Goal: Task Accomplishment & Management: Manage account settings

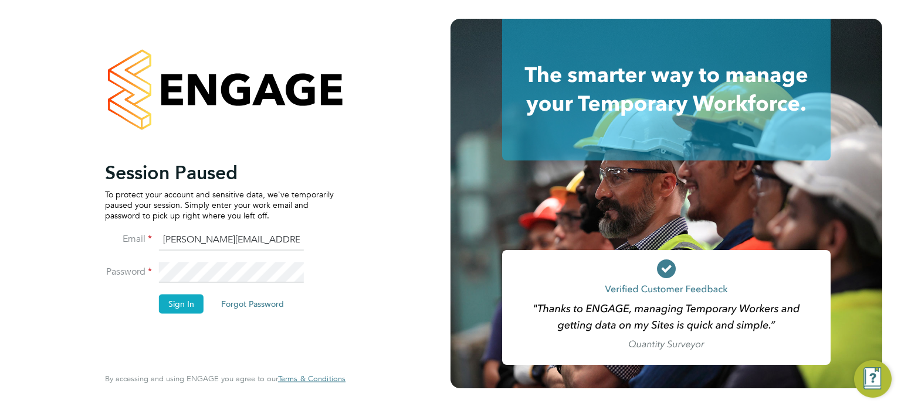
click at [178, 300] on button "Sign In" at bounding box center [181, 304] width 45 height 19
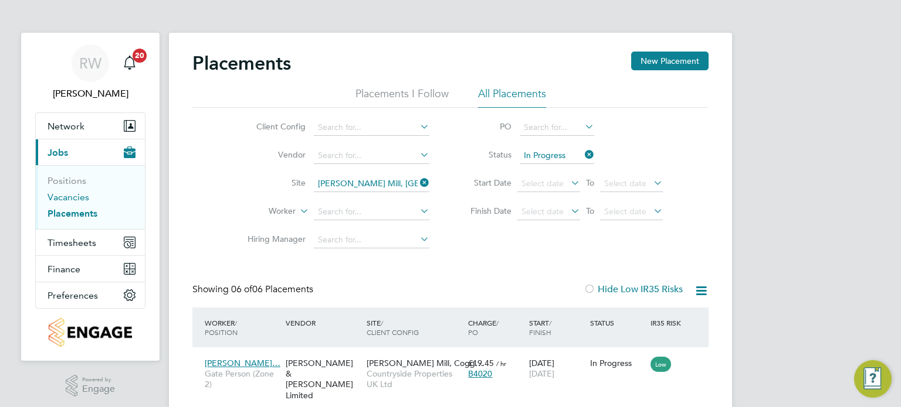
click at [66, 196] on link "Vacancies" at bounding box center [68, 197] width 42 height 11
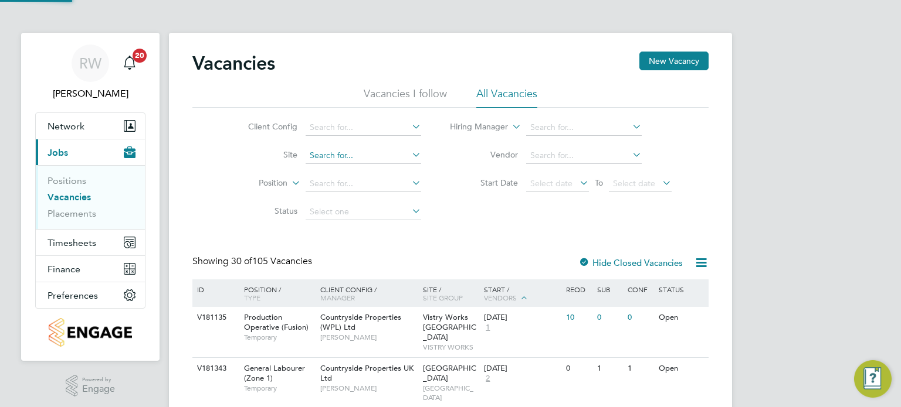
click at [347, 154] on input at bounding box center [362, 156] width 115 height 16
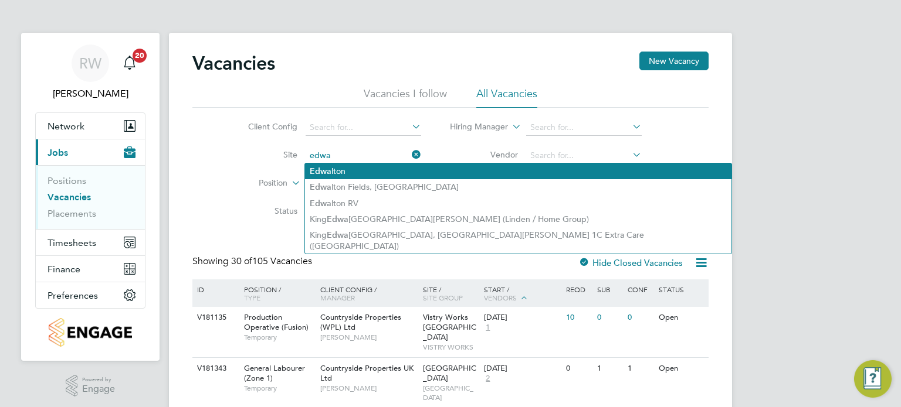
click at [356, 168] on li "Edwa lton" at bounding box center [518, 172] width 426 height 16
type input "Edwalton"
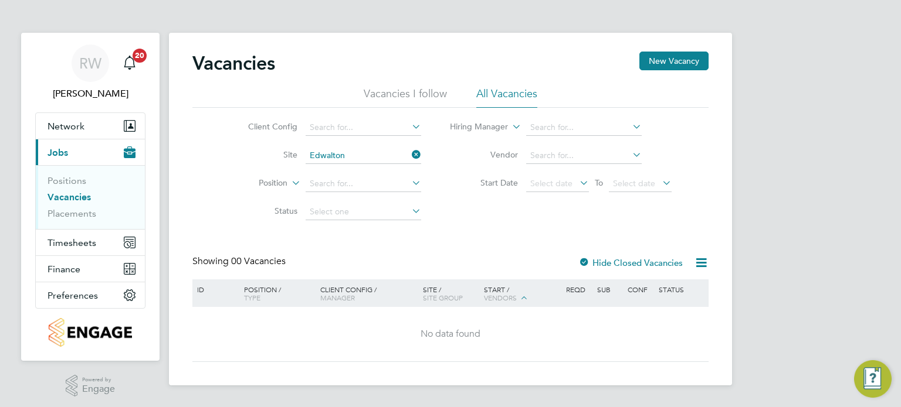
click at [585, 263] on div at bounding box center [584, 264] width 12 height 12
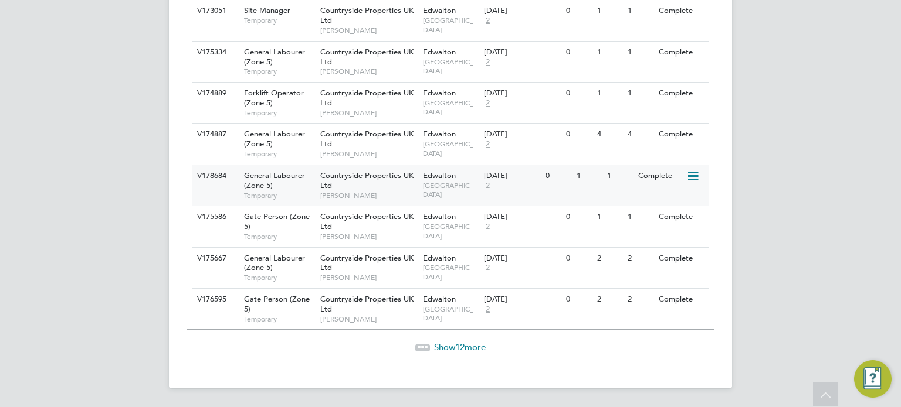
scroll to position [1463, 0]
click at [469, 351] on span "Show 12 more" at bounding box center [460, 347] width 52 height 11
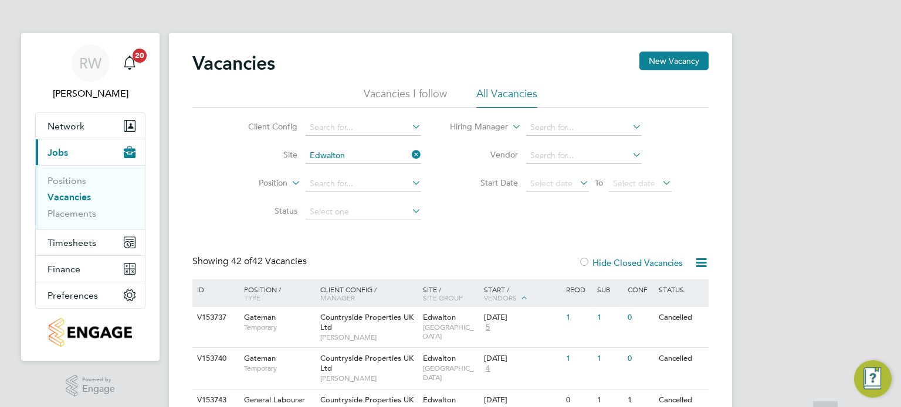
scroll to position [0, 0]
click at [74, 212] on link "Placements" at bounding box center [71, 213] width 49 height 11
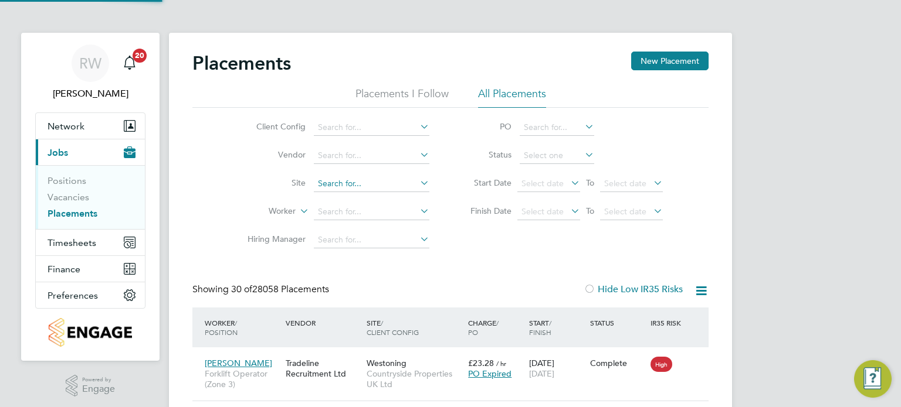
scroll to position [44, 102]
click at [331, 182] on input at bounding box center [371, 184] width 115 height 16
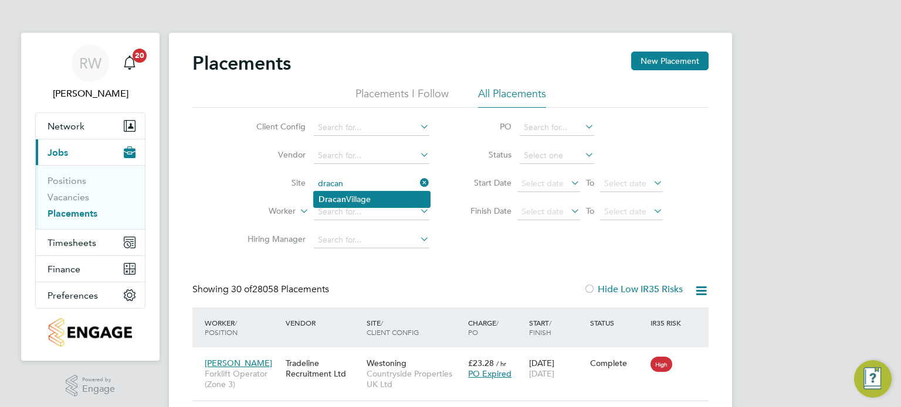
click at [349, 195] on li "Dracan Village" at bounding box center [372, 200] width 116 height 16
type input "Dracan Village"
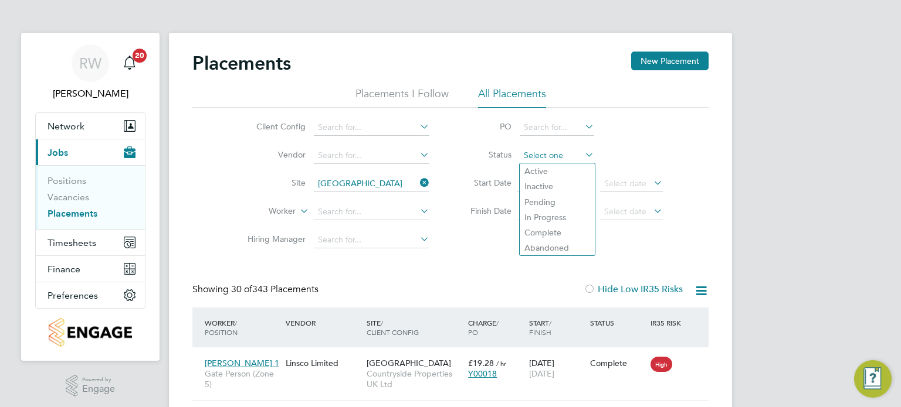
click at [544, 156] on input at bounding box center [556, 156] width 74 height 16
click at [545, 171] on li "Active" at bounding box center [556, 171] width 75 height 15
type input "Active"
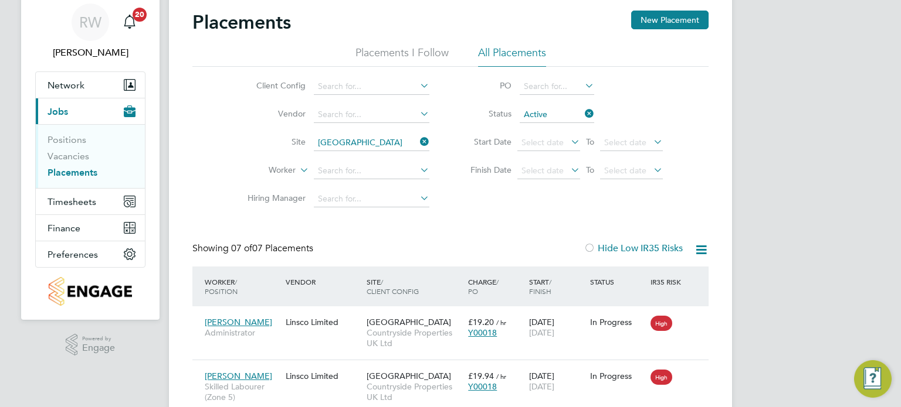
click at [417, 140] on icon at bounding box center [417, 142] width 0 height 16
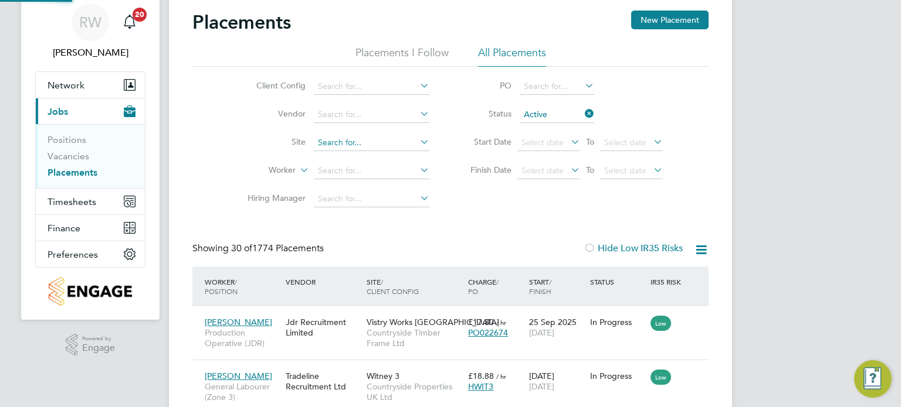
click at [380, 145] on input at bounding box center [371, 143] width 115 height 16
click at [380, 154] on li "Drak elow Riverside" at bounding box center [372, 159] width 116 height 16
type input "Drakelow Riverside"
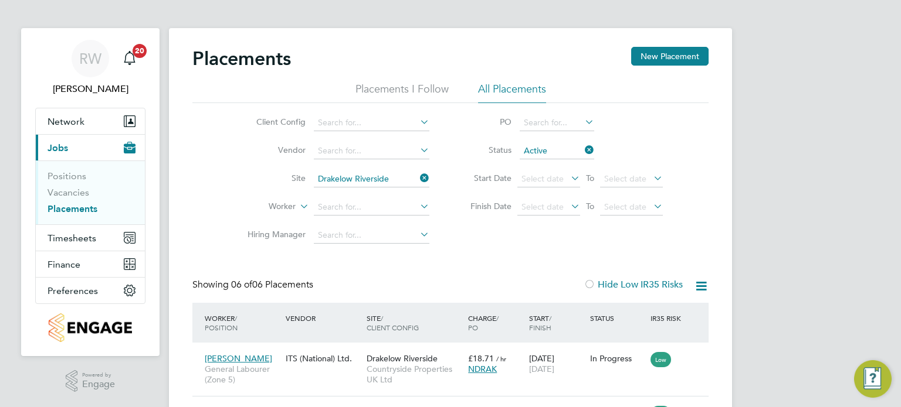
click at [417, 175] on icon at bounding box center [417, 178] width 0 height 16
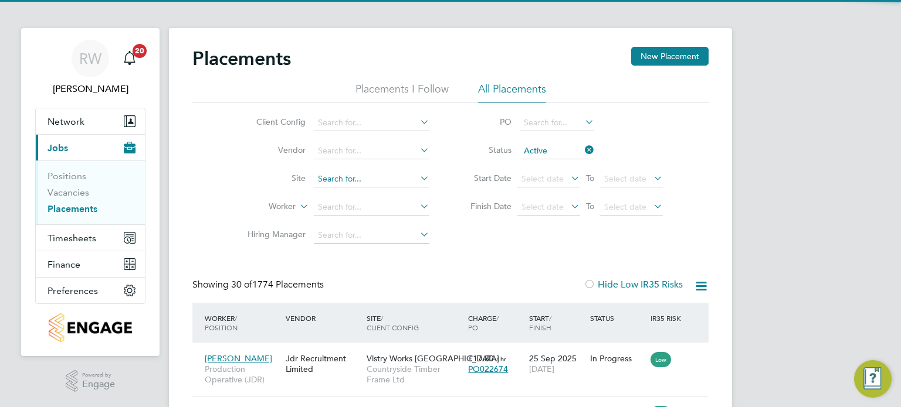
click at [386, 179] on input at bounding box center [371, 179] width 115 height 16
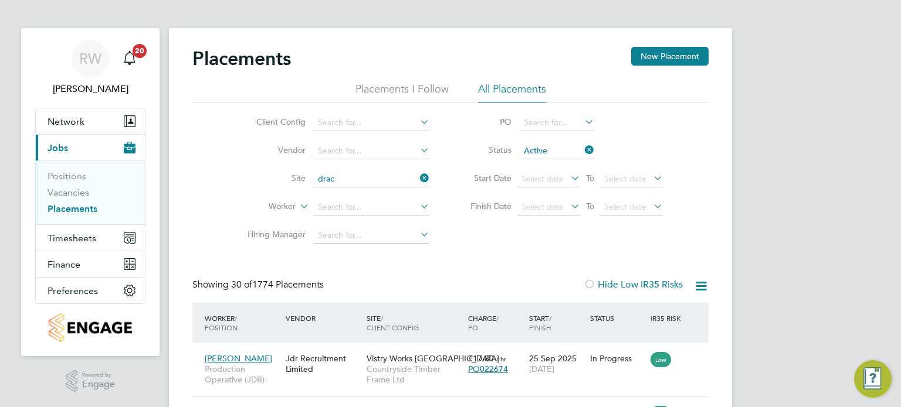
click at [382, 188] on li "Drac an Village" at bounding box center [372, 195] width 116 height 16
type input "Dracan Village"
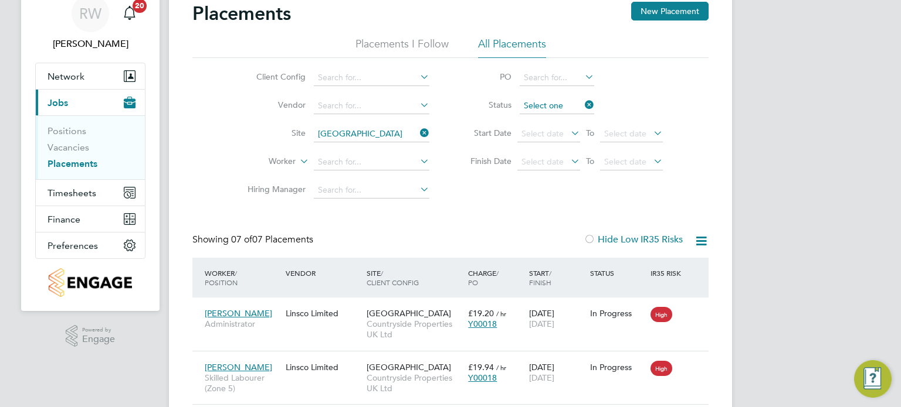
click at [559, 104] on input at bounding box center [556, 106] width 74 height 16
click at [551, 125] on li "Active" at bounding box center [556, 121] width 75 height 15
type input "Active"
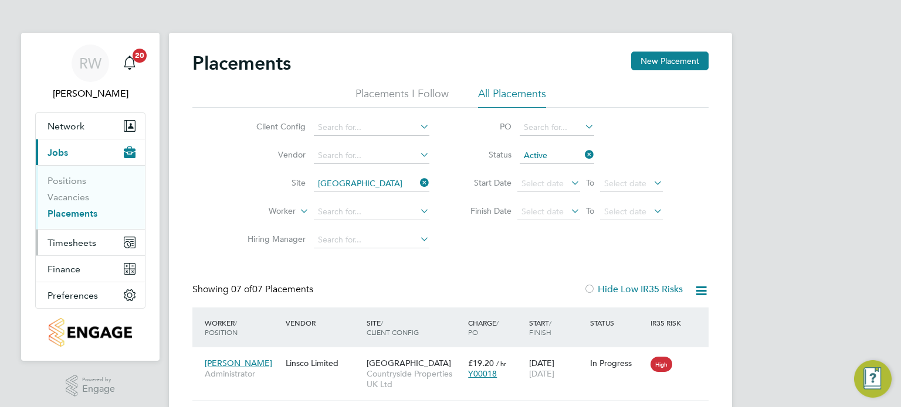
click at [72, 243] on span "Timesheets" at bounding box center [71, 242] width 49 height 11
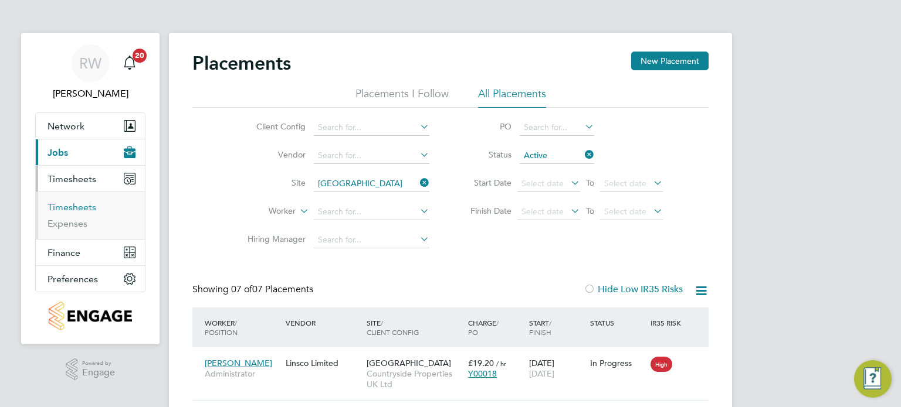
click at [79, 210] on link "Timesheets" at bounding box center [71, 207] width 49 height 11
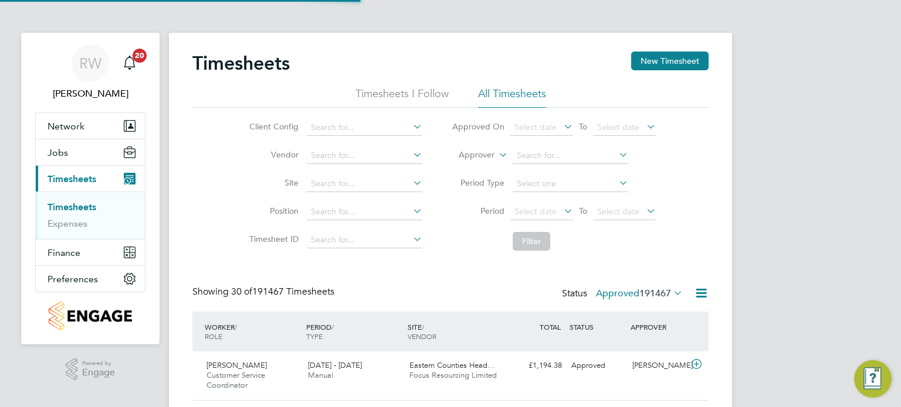
scroll to position [29, 102]
click at [321, 181] on input at bounding box center [364, 184] width 115 height 16
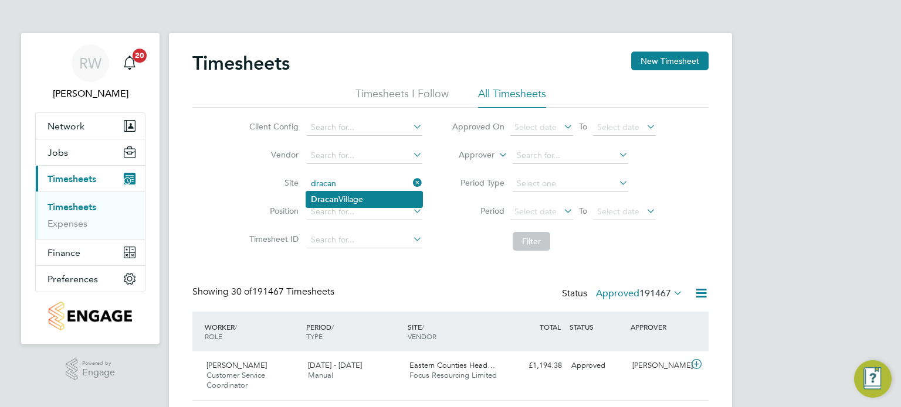
click at [341, 201] on li "Dracan Village" at bounding box center [364, 200] width 116 height 16
type input "Dracan Village"
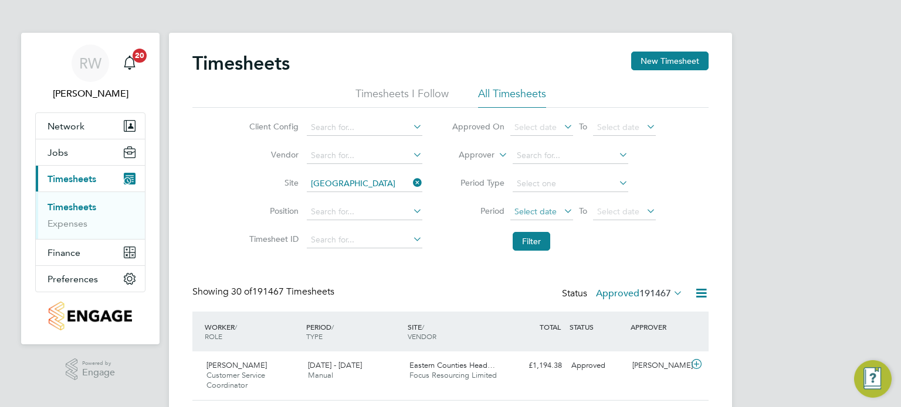
click at [547, 209] on span "Select date" at bounding box center [535, 211] width 42 height 11
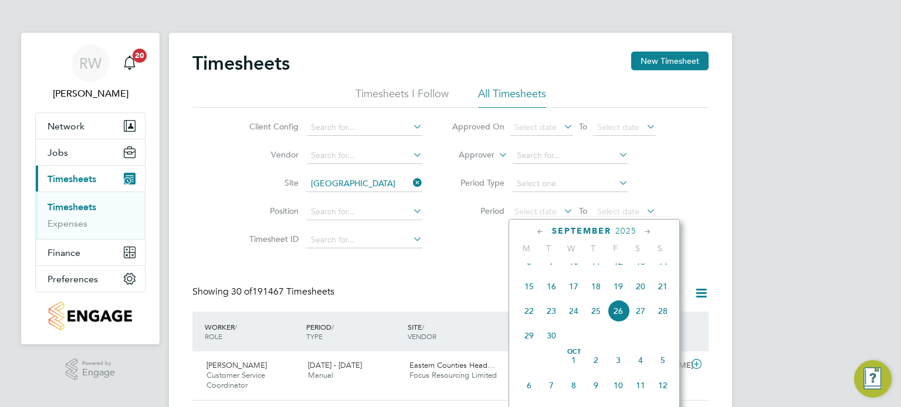
click at [530, 296] on span "15" at bounding box center [529, 287] width 22 height 22
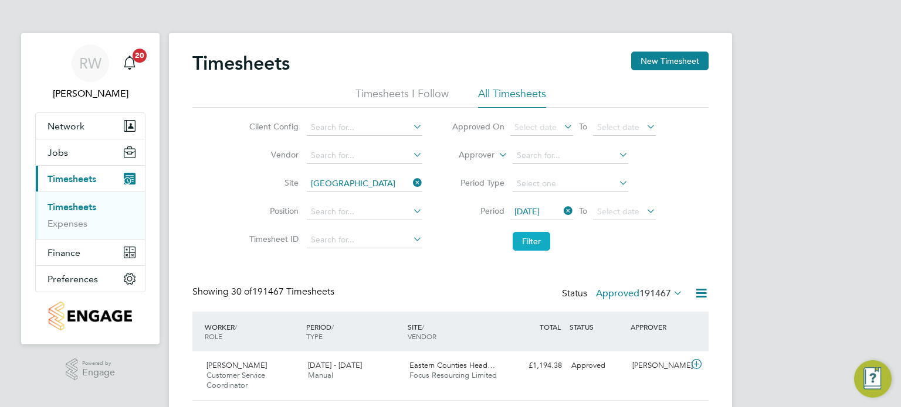
click at [526, 242] on button "Filter" at bounding box center [531, 241] width 38 height 19
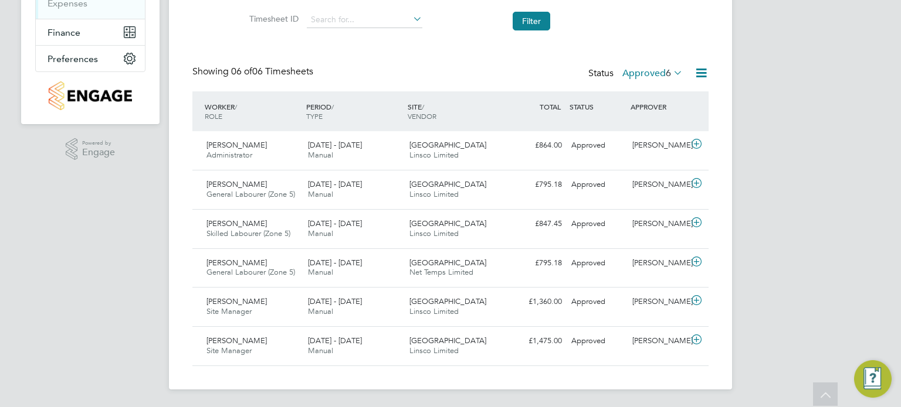
click at [655, 71] on label "Approved 6" at bounding box center [652, 73] width 60 height 12
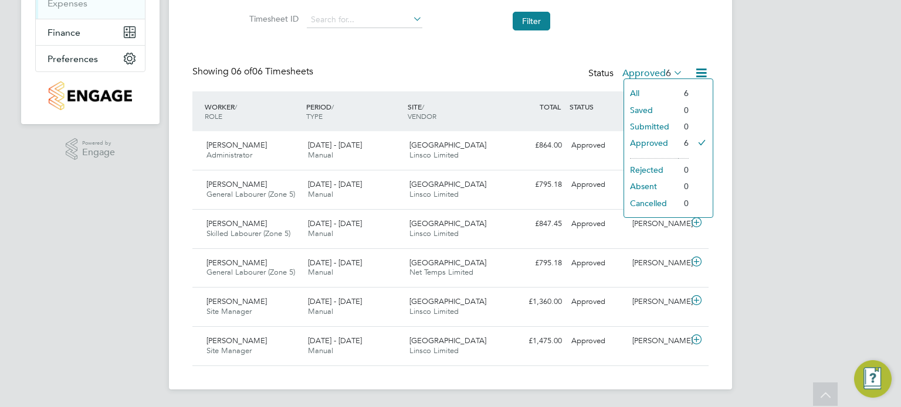
click at [649, 88] on li "All" at bounding box center [651, 93] width 54 height 16
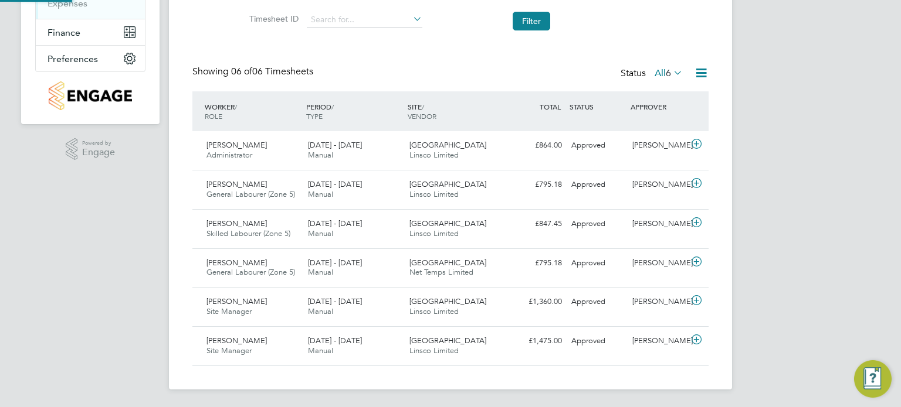
scroll to position [5, 6]
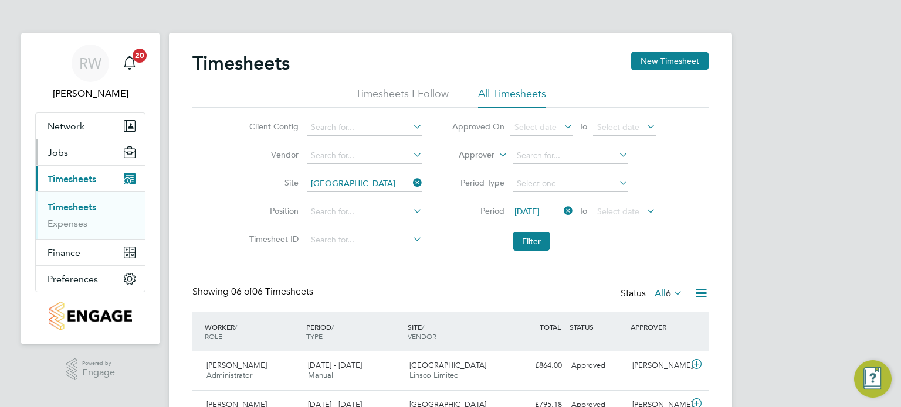
click at [64, 152] on span "Jobs" at bounding box center [57, 152] width 21 height 11
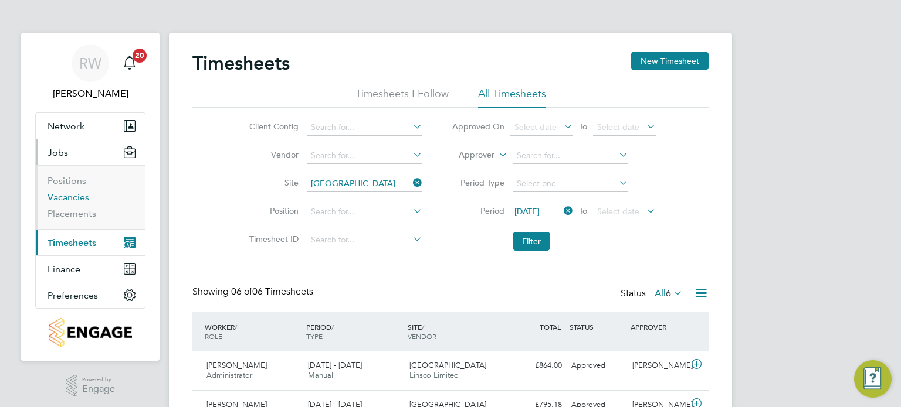
click at [69, 198] on link "Vacancies" at bounding box center [68, 197] width 42 height 11
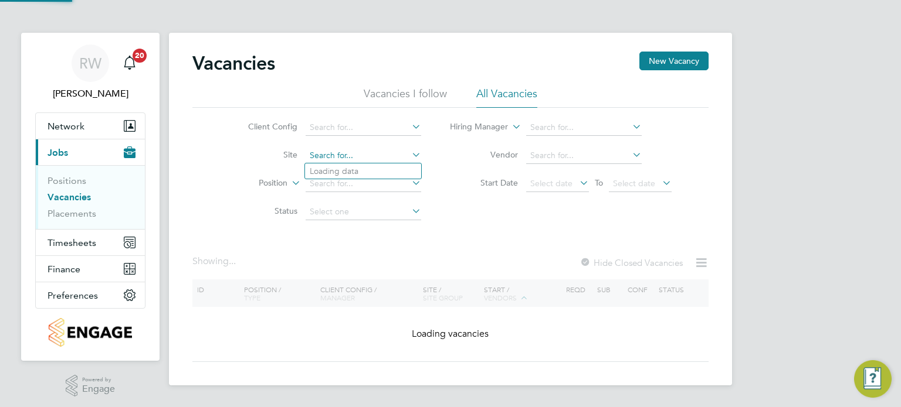
click at [359, 155] on input at bounding box center [362, 156] width 115 height 16
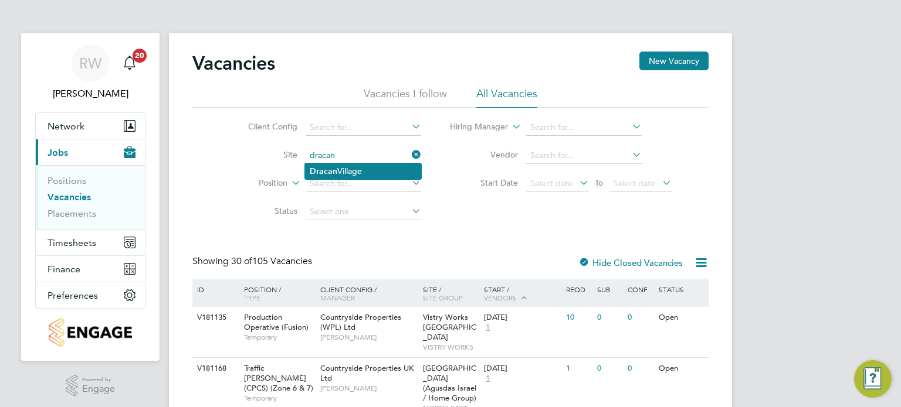
click at [357, 173] on li "Dracan Village" at bounding box center [363, 172] width 116 height 16
type input "Dracan Village"
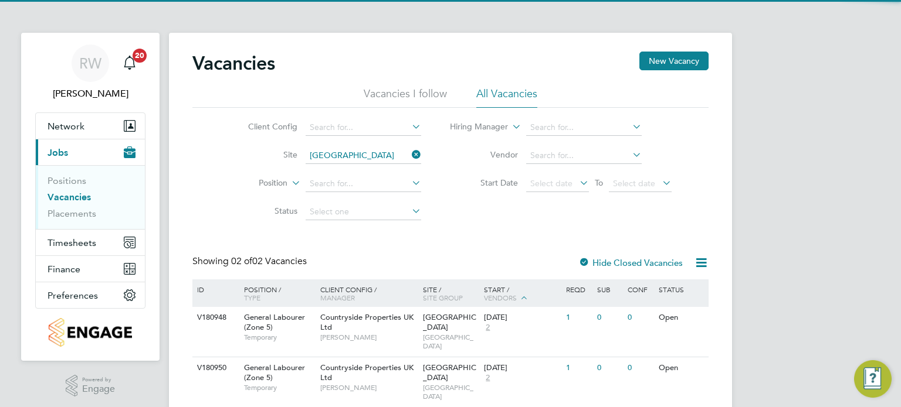
scroll to position [24, 0]
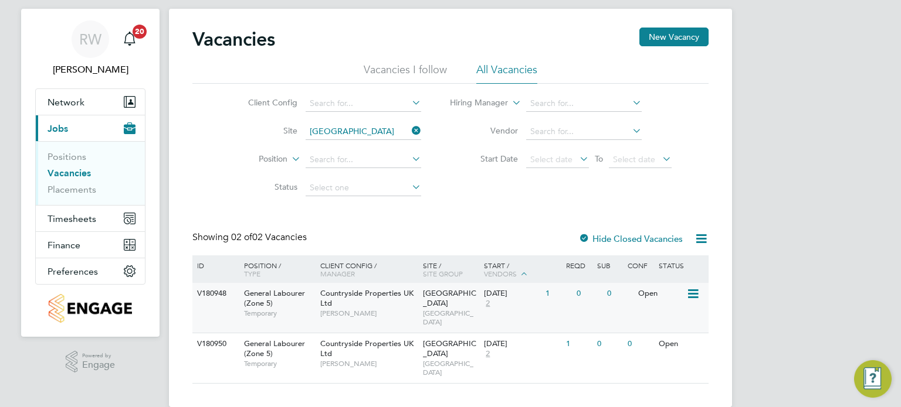
click at [420, 302] on div "Dracan Village NORTH WEST MIDS" at bounding box center [451, 308] width 62 height 50
click at [451, 339] on span "Dracan Village" at bounding box center [449, 349] width 53 height 20
click at [814, 175] on div "RW Richard Walsh Notifications 20 Applications: Network Team Members Businesses…" at bounding box center [450, 201] width 901 height 450
click at [820, 203] on div "RW Richard Walsh Notifications 20 Applications: Network Team Members Businesses…" at bounding box center [450, 201] width 901 height 450
click at [77, 174] on link "Vacancies" at bounding box center [68, 173] width 43 height 11
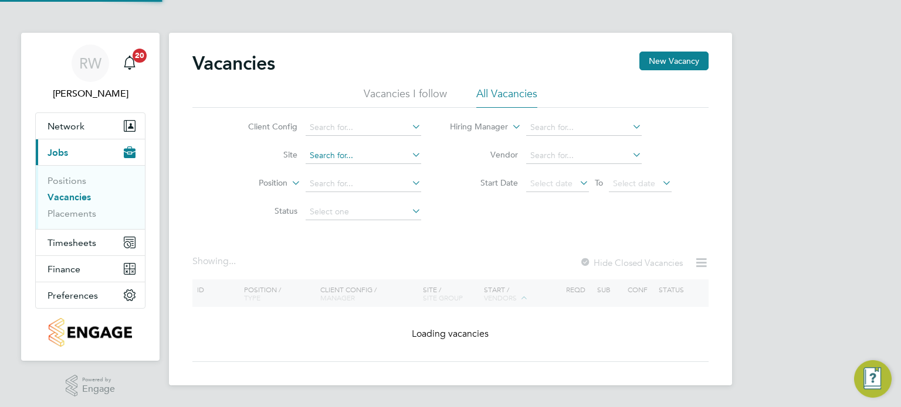
click at [328, 157] on input at bounding box center [362, 156] width 115 height 16
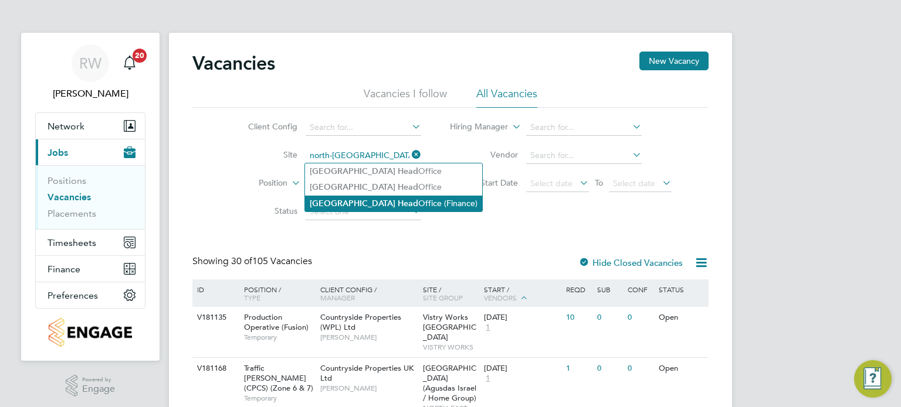
click at [379, 201] on li "North-East Head Office (Finance)" at bounding box center [393, 204] width 177 height 16
type input "North-East Head Office (Finance)"
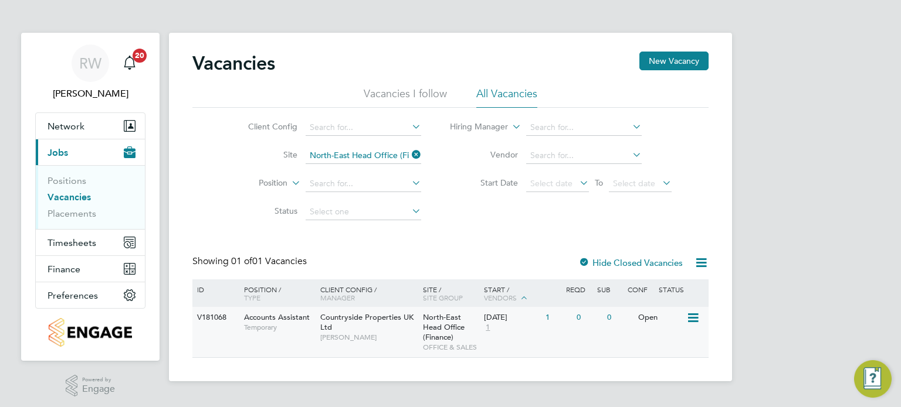
click at [434, 325] on span "North-East Head Office (Finance)" at bounding box center [444, 327] width 42 height 30
click at [77, 212] on link "Placements" at bounding box center [71, 213] width 49 height 11
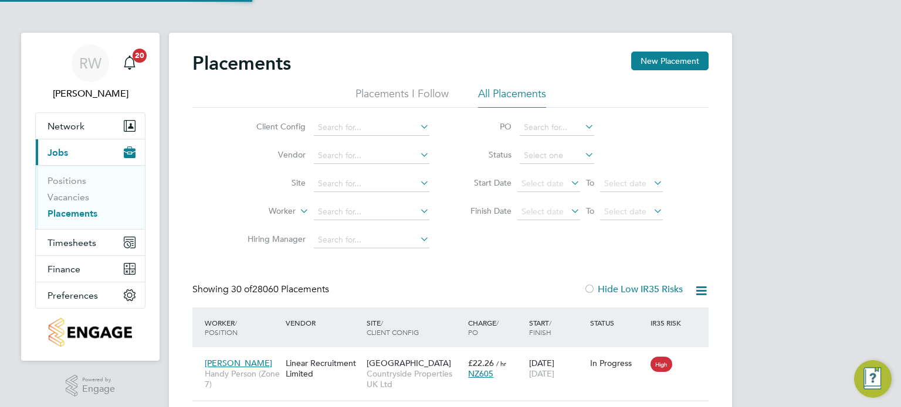
scroll to position [44, 102]
click at [538, 158] on input at bounding box center [556, 156] width 74 height 16
click at [560, 217] on li "In Progress" at bounding box center [556, 217] width 75 height 15
type input "In Progress"
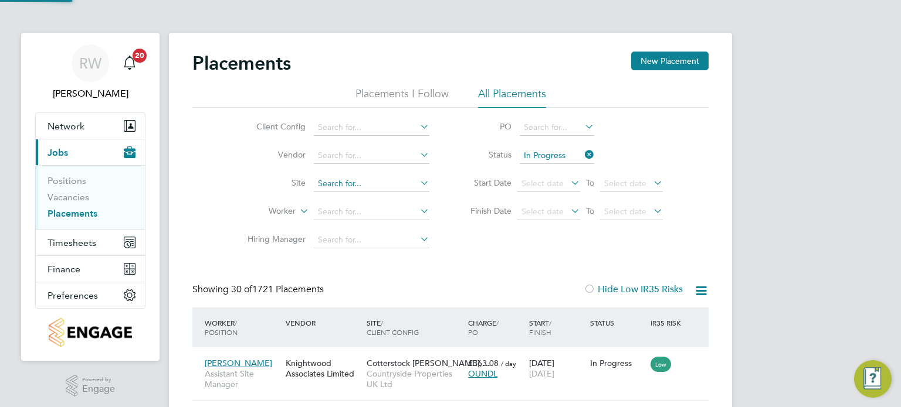
click at [341, 185] on input at bounding box center [371, 184] width 115 height 16
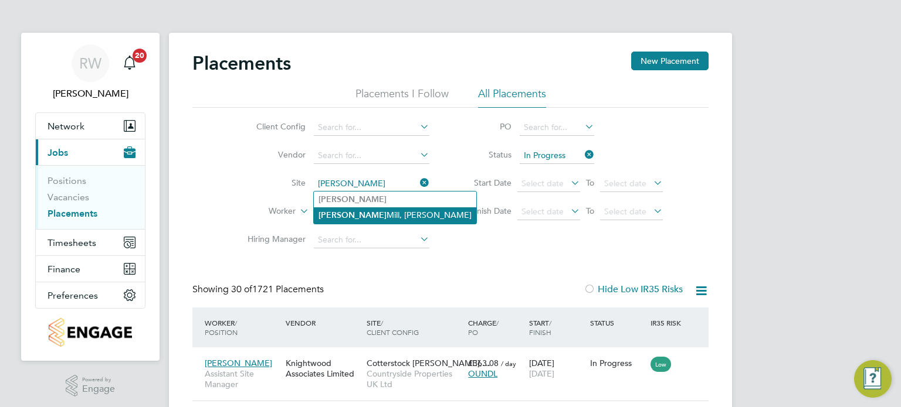
click at [380, 213] on li "Coggeshall Mill, Coggeshall" at bounding box center [395, 216] width 162 height 16
type input "[PERSON_NAME] Mill, [GEOGRAPHIC_DATA]"
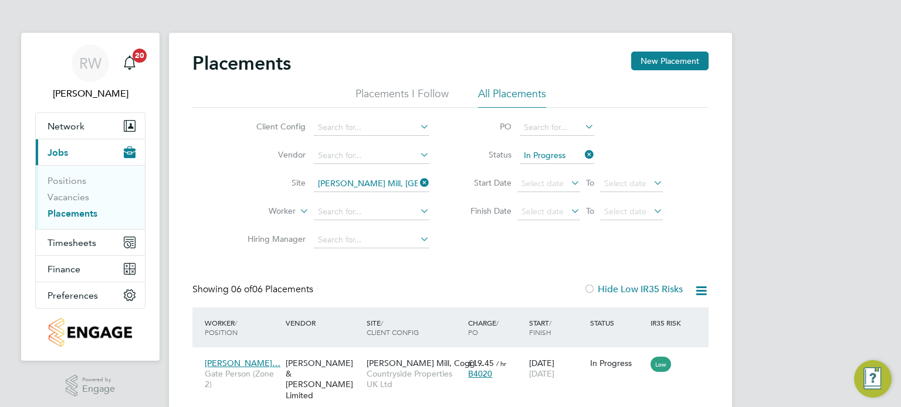
click at [417, 179] on icon at bounding box center [417, 183] width 0 height 16
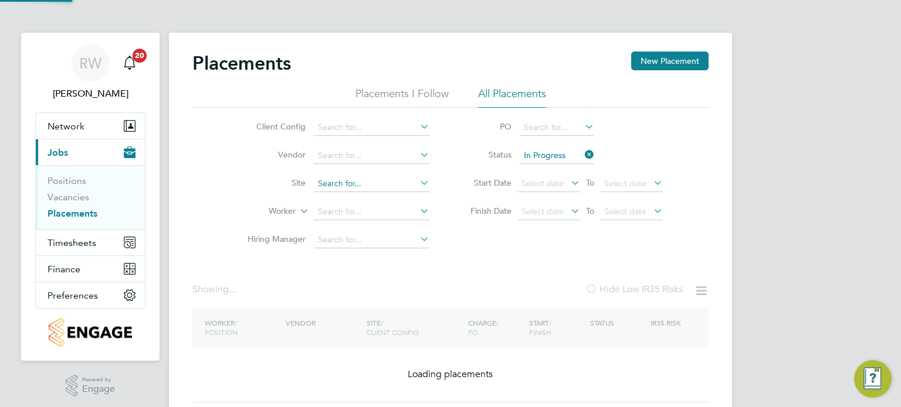
click at [380, 181] on input at bounding box center [371, 184] width 115 height 16
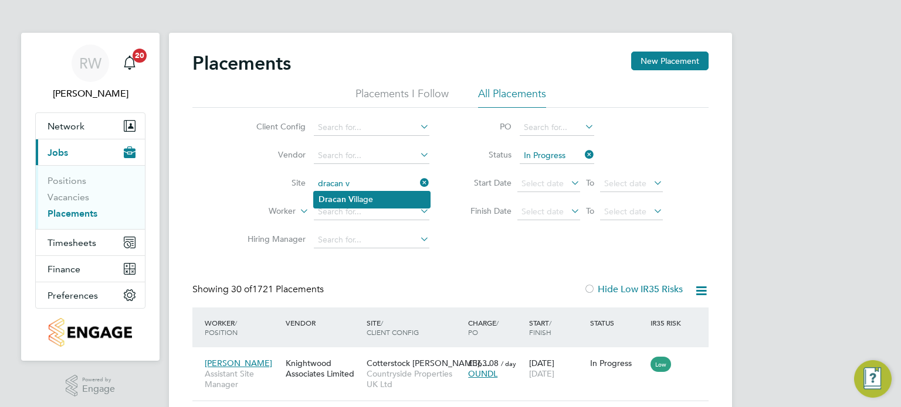
click at [373, 201] on li "Dracan V illage" at bounding box center [372, 200] width 116 height 16
type input "Dracan Village"
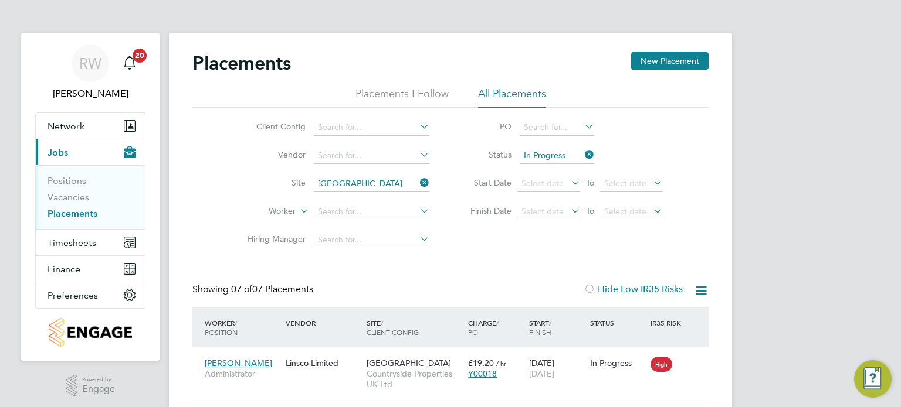
scroll to position [44, 102]
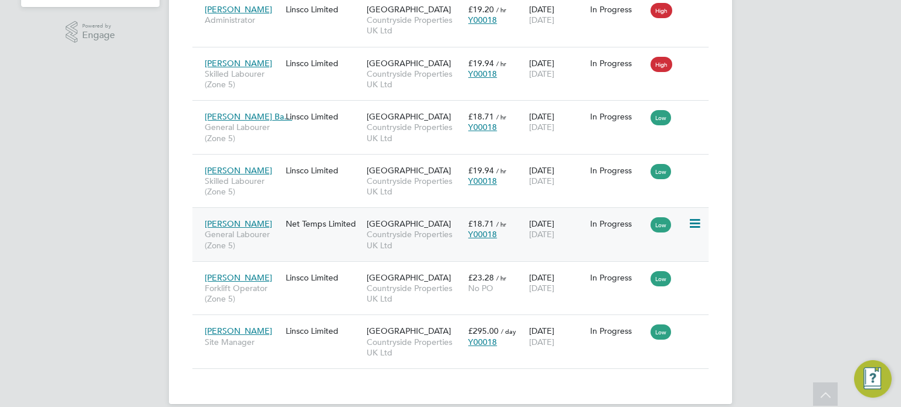
click at [424, 225] on div "Dracan Village Countryside Properties UK Ltd" at bounding box center [413, 235] width 101 height 44
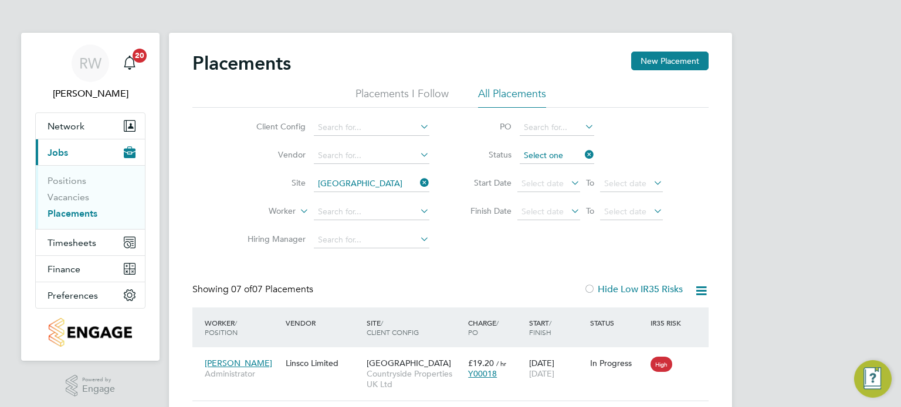
click at [575, 154] on input at bounding box center [556, 156] width 74 height 16
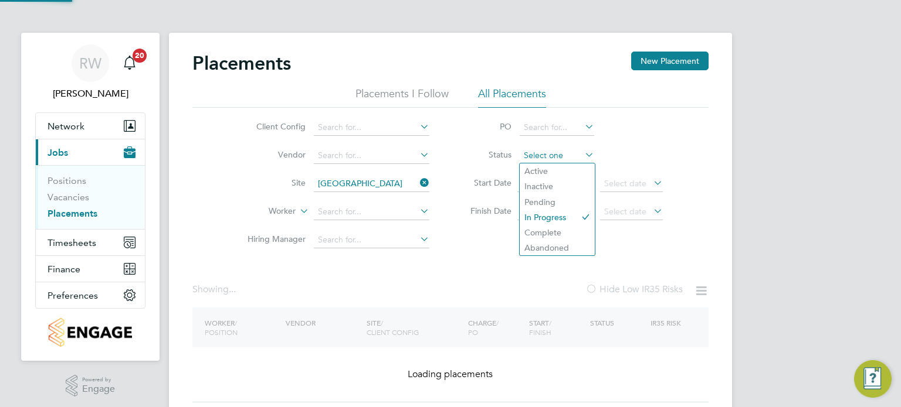
click at [563, 162] on input at bounding box center [556, 156] width 74 height 16
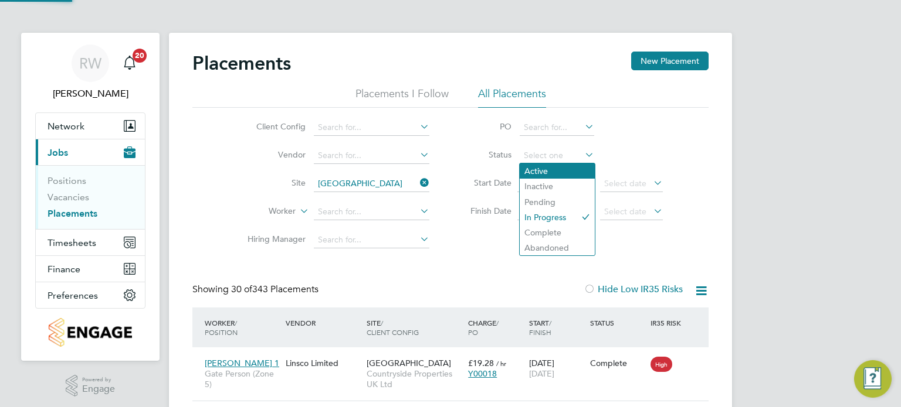
click at [561, 164] on li "Active" at bounding box center [556, 171] width 75 height 15
type input "Active"
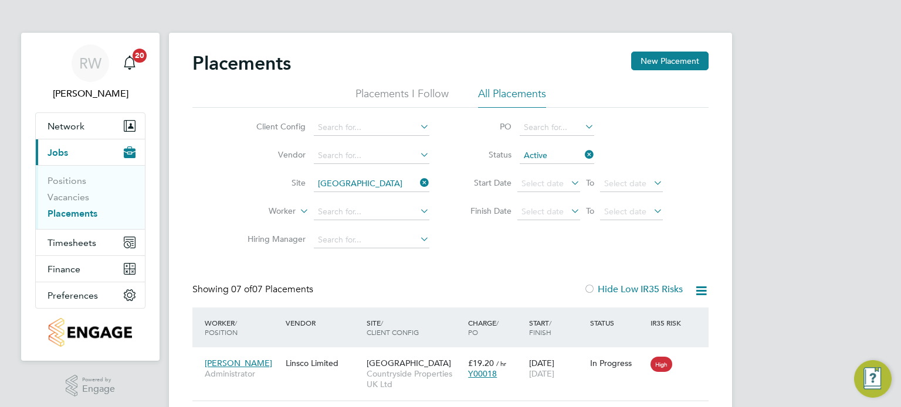
click at [504, 93] on li "All Placements" at bounding box center [512, 97] width 68 height 21
click at [76, 126] on span "Network" at bounding box center [65, 126] width 37 height 11
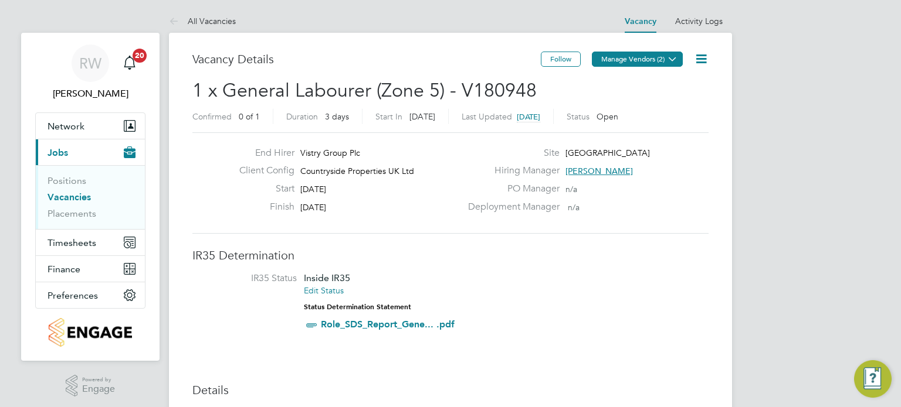
click at [650, 59] on button "Manage Vendors (2)" at bounding box center [637, 59] width 91 height 15
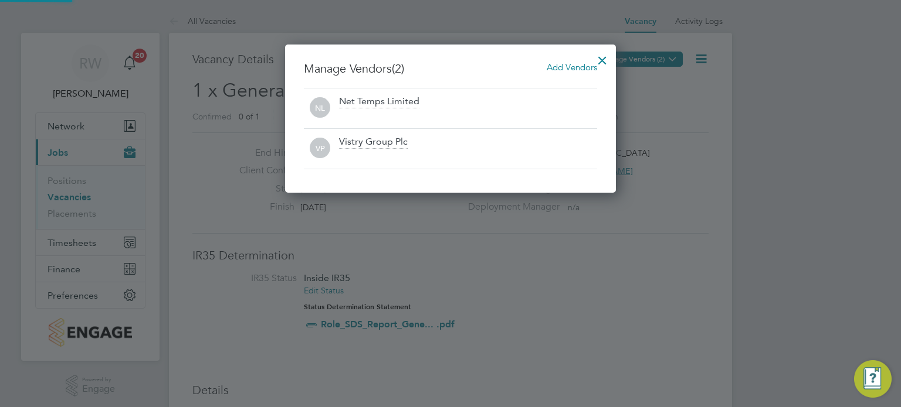
scroll to position [148, 331]
click at [604, 60] on div at bounding box center [602, 57] width 21 height 21
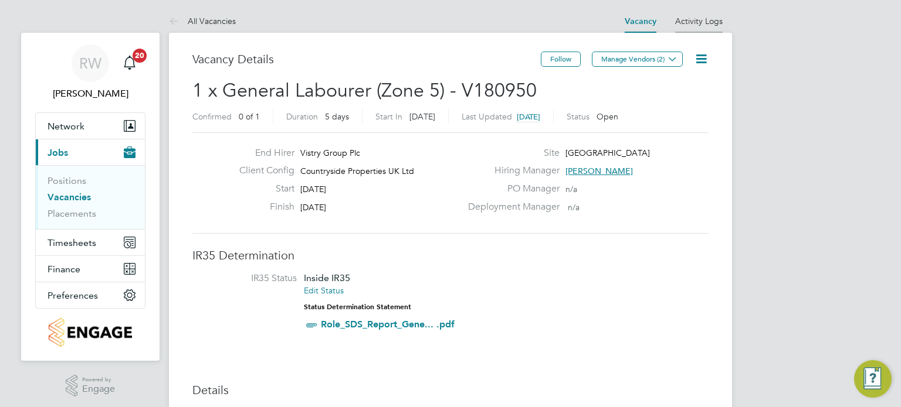
click at [697, 19] on link "Activity Logs" at bounding box center [698, 21] width 47 height 11
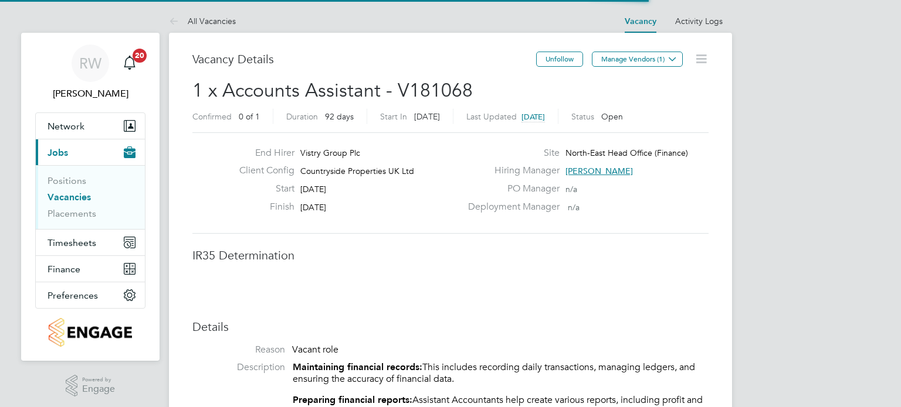
scroll to position [35, 82]
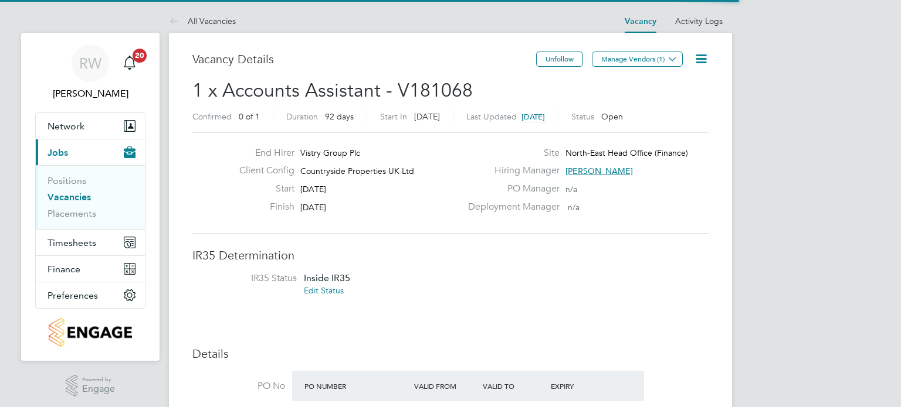
click at [703, 59] on icon at bounding box center [701, 59] width 15 height 15
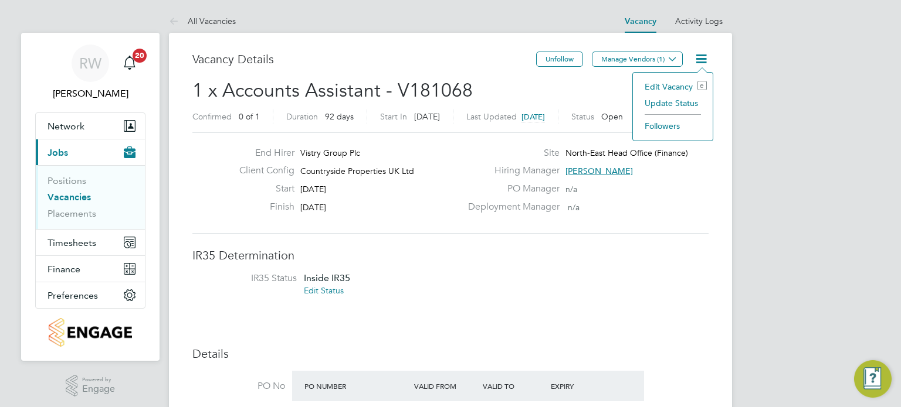
click at [661, 83] on li "Edit Vacancy e" at bounding box center [672, 87] width 68 height 16
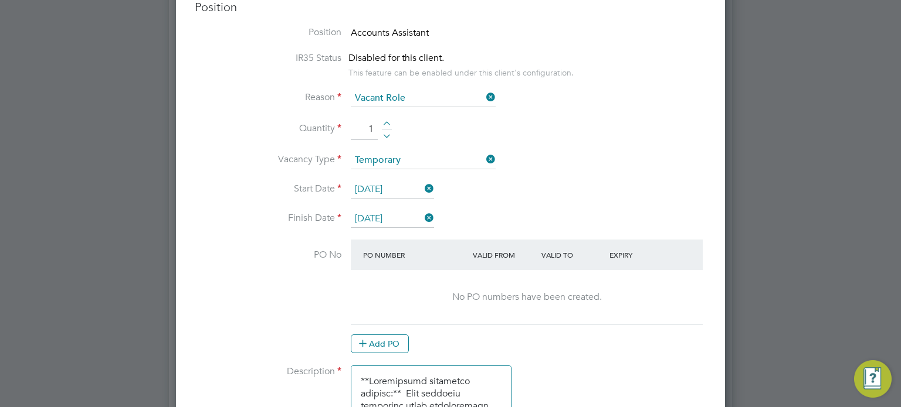
scroll to position [525, 0]
click at [393, 342] on button "Add PO" at bounding box center [380, 344] width 58 height 19
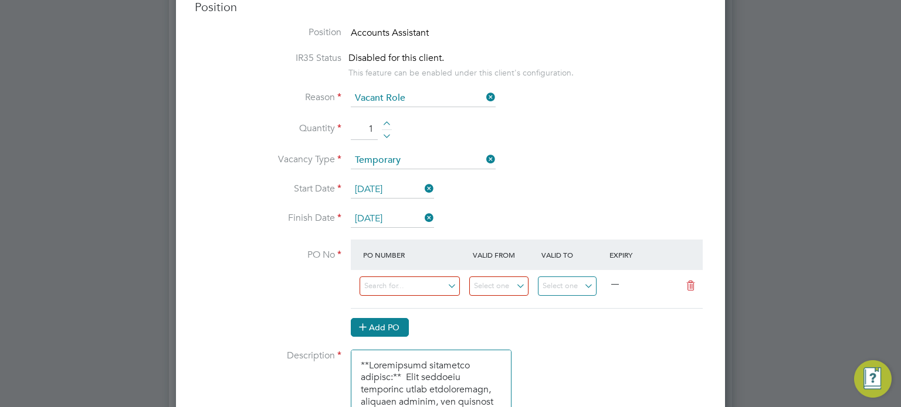
scroll to position [1507, 549]
click at [395, 291] on input at bounding box center [409, 286] width 100 height 19
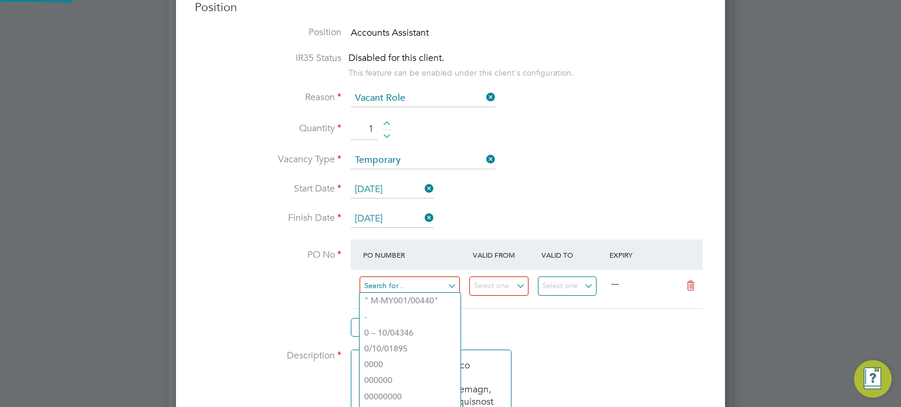
paste input "O-PA/00577"
type input "O-PA/00577"
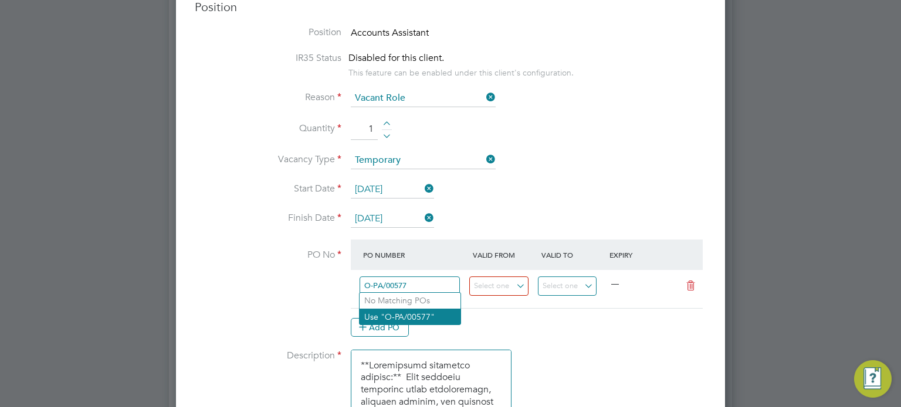
click at [401, 315] on li "Use "O-PA/00577"" at bounding box center [409, 317] width 101 height 16
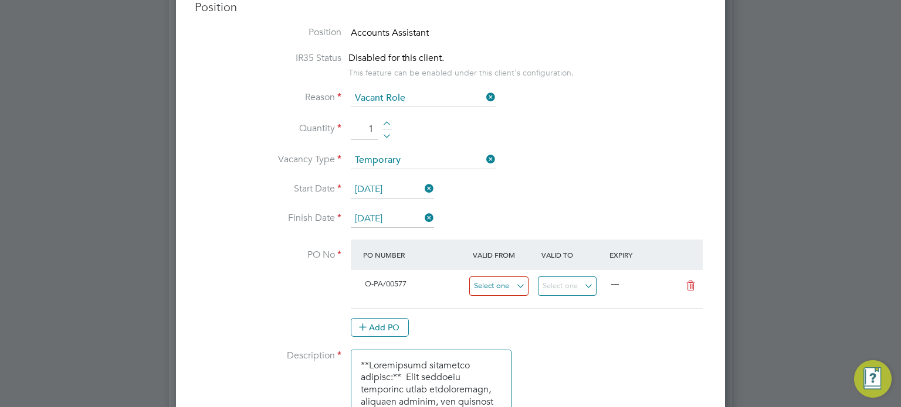
scroll to position [20, 110]
click at [507, 283] on input at bounding box center [498, 286] width 59 height 19
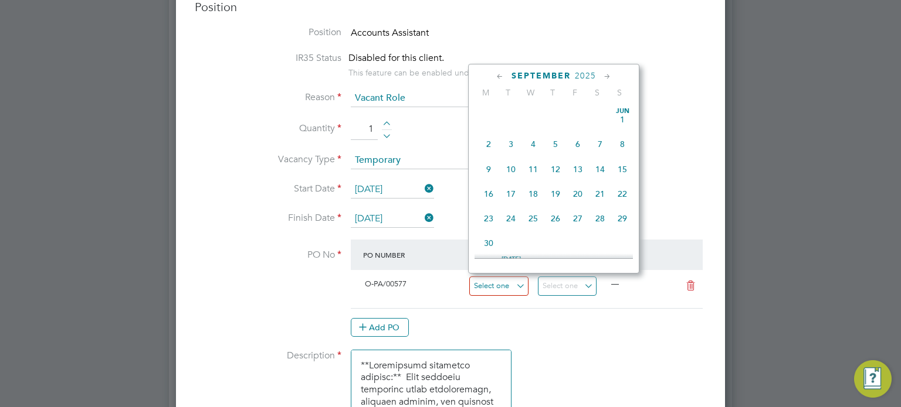
scroll to position [434, 0]
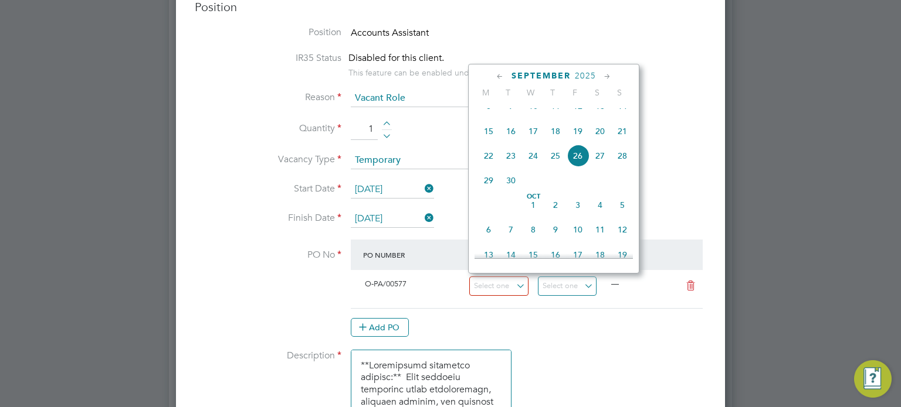
click at [487, 165] on span "22" at bounding box center [488, 156] width 22 height 22
type input "22 Sep 2025"
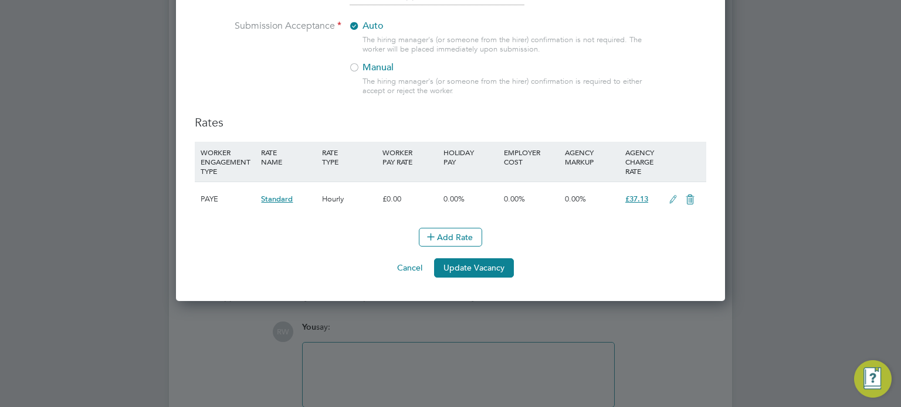
scroll to position [1237, 0]
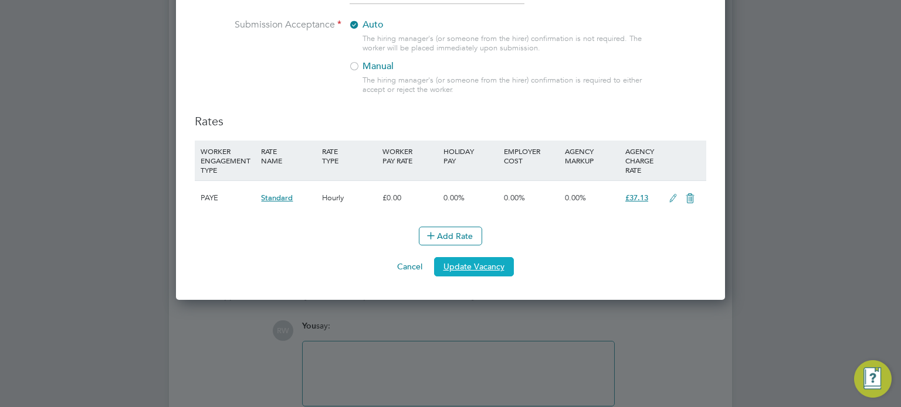
click at [477, 276] on button "Update Vacancy" at bounding box center [474, 266] width 80 height 19
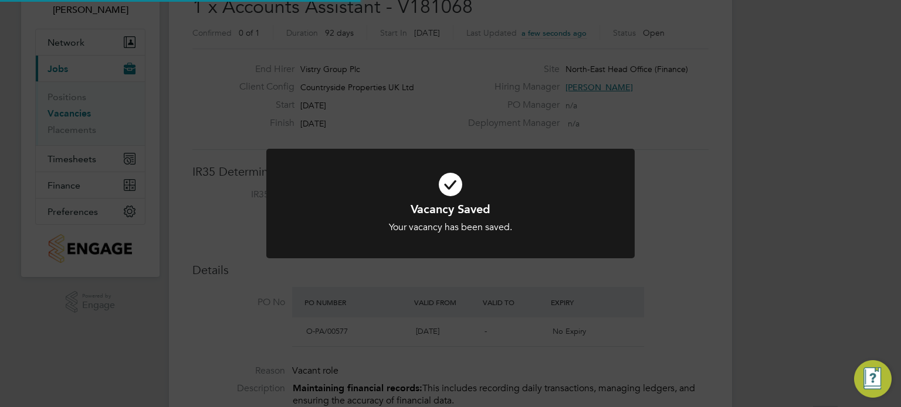
scroll to position [0, 0]
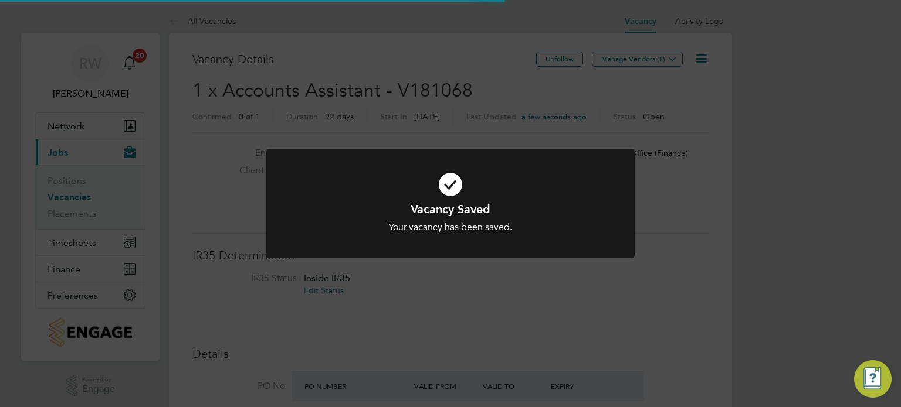
click at [666, 339] on div "Vacancy Saved Your vacancy has been saved. Cancel Okay" at bounding box center [450, 203] width 901 height 407
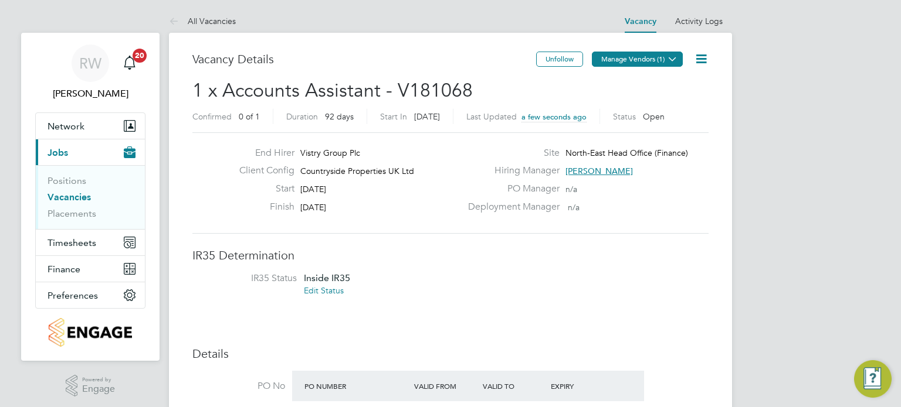
click at [664, 56] on button "Manage Vendors (1)" at bounding box center [637, 59] width 91 height 15
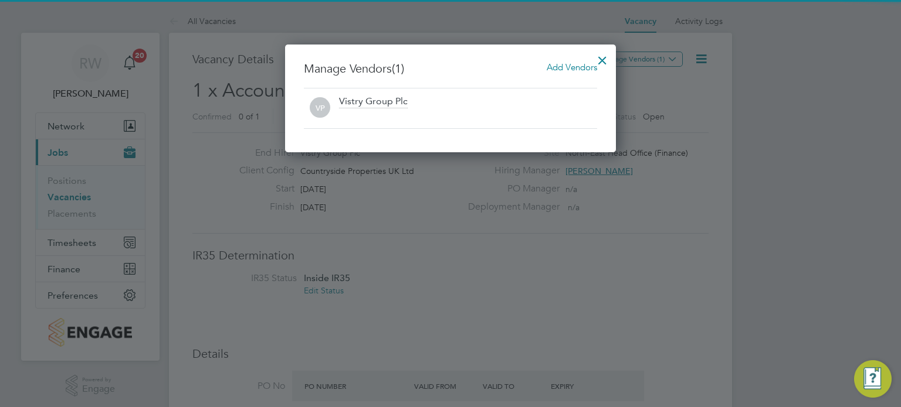
click at [570, 66] on span "Add Vendors" at bounding box center [571, 67] width 50 height 11
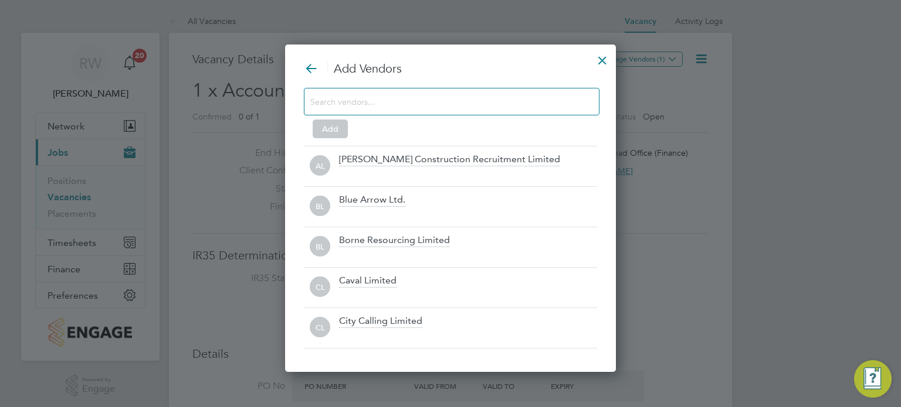
click at [437, 97] on input at bounding box center [442, 101] width 264 height 15
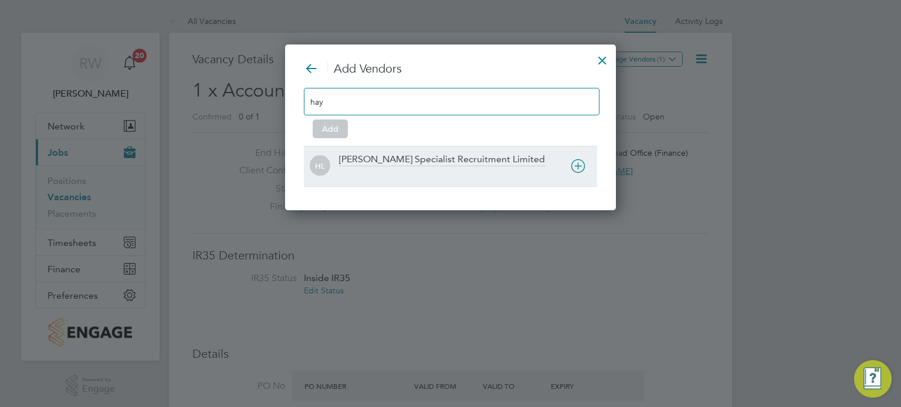
type input "hay"
click at [417, 163] on div "Hays Specialist Recruitment Limited" at bounding box center [442, 160] width 206 height 13
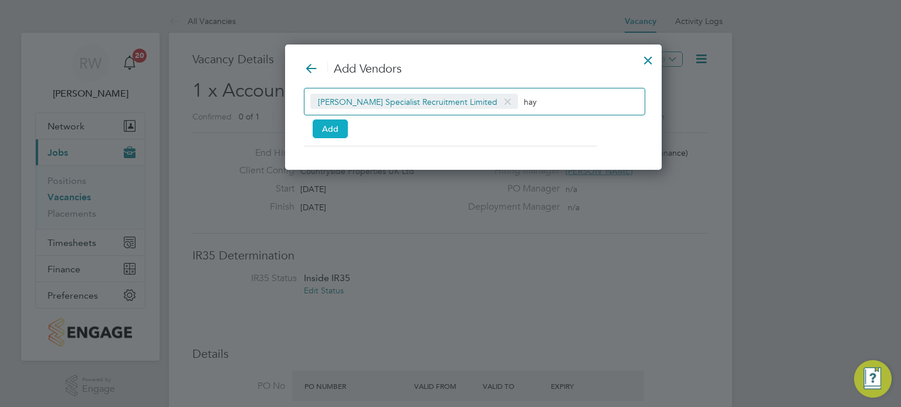
click at [325, 131] on button "Add" at bounding box center [329, 129] width 35 height 19
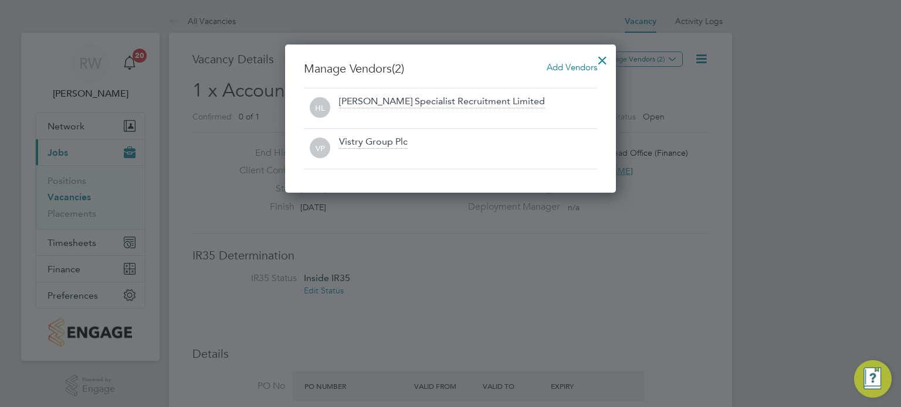
click at [606, 59] on div at bounding box center [602, 57] width 21 height 21
